Goal: Task Accomplishment & Management: Manage account settings

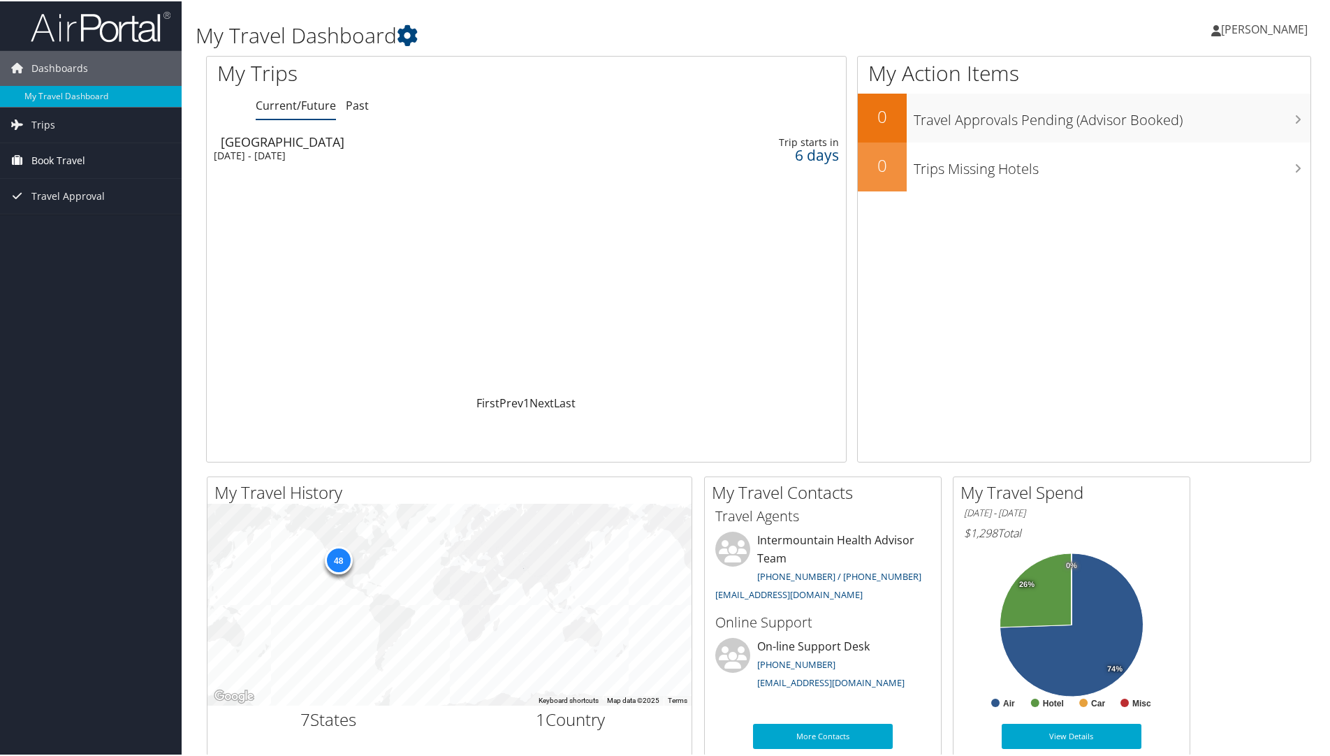
click at [65, 149] on span "Book Travel" at bounding box center [58, 159] width 54 height 35
click at [91, 226] on link "Book/Manage Online Trips" at bounding box center [91, 229] width 182 height 21
click at [264, 143] on div "[GEOGRAPHIC_DATA]" at bounding box center [419, 140] width 397 height 13
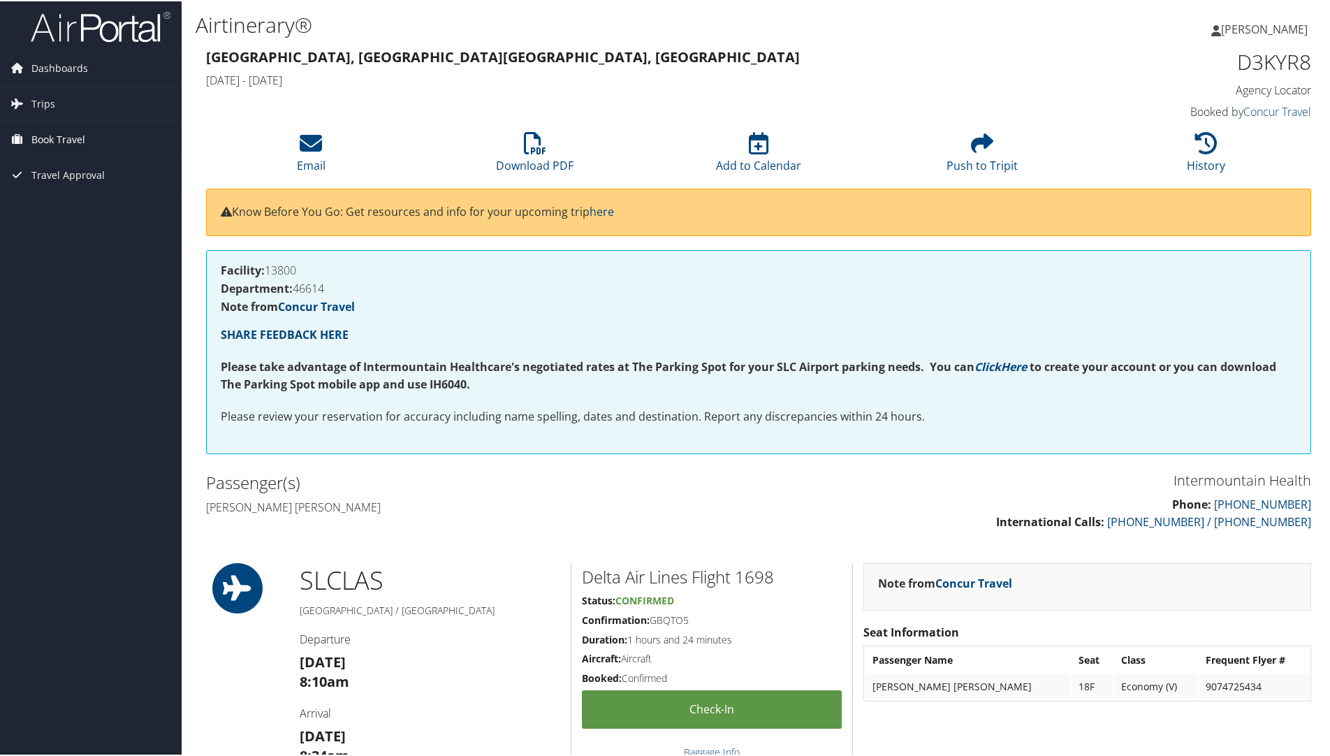
click at [66, 140] on span "Book Travel" at bounding box center [58, 138] width 54 height 35
click at [85, 210] on link "Book/Manage Online Trips" at bounding box center [91, 208] width 182 height 21
